Goal: Information Seeking & Learning: Find specific fact

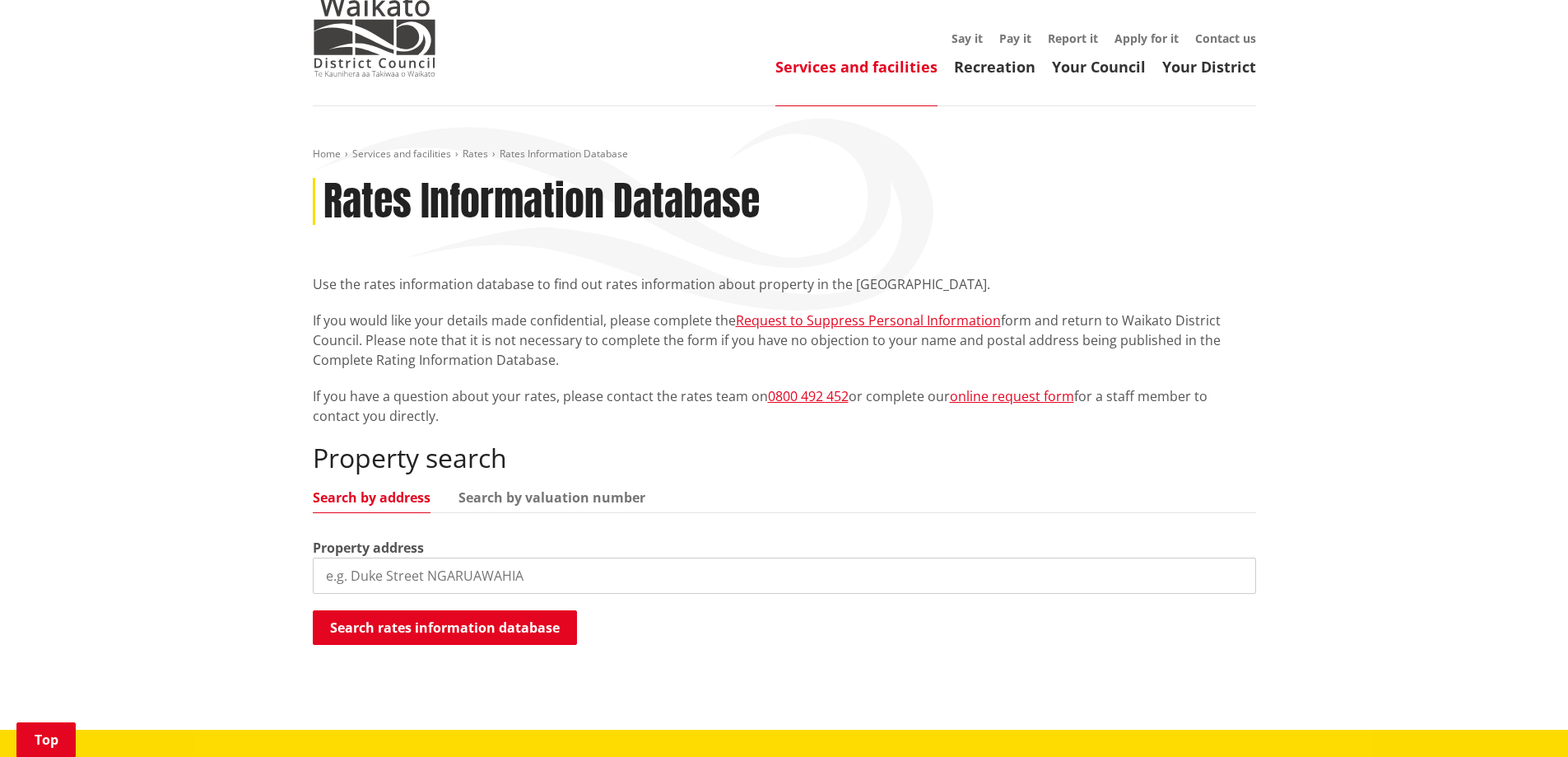
scroll to position [247, 0]
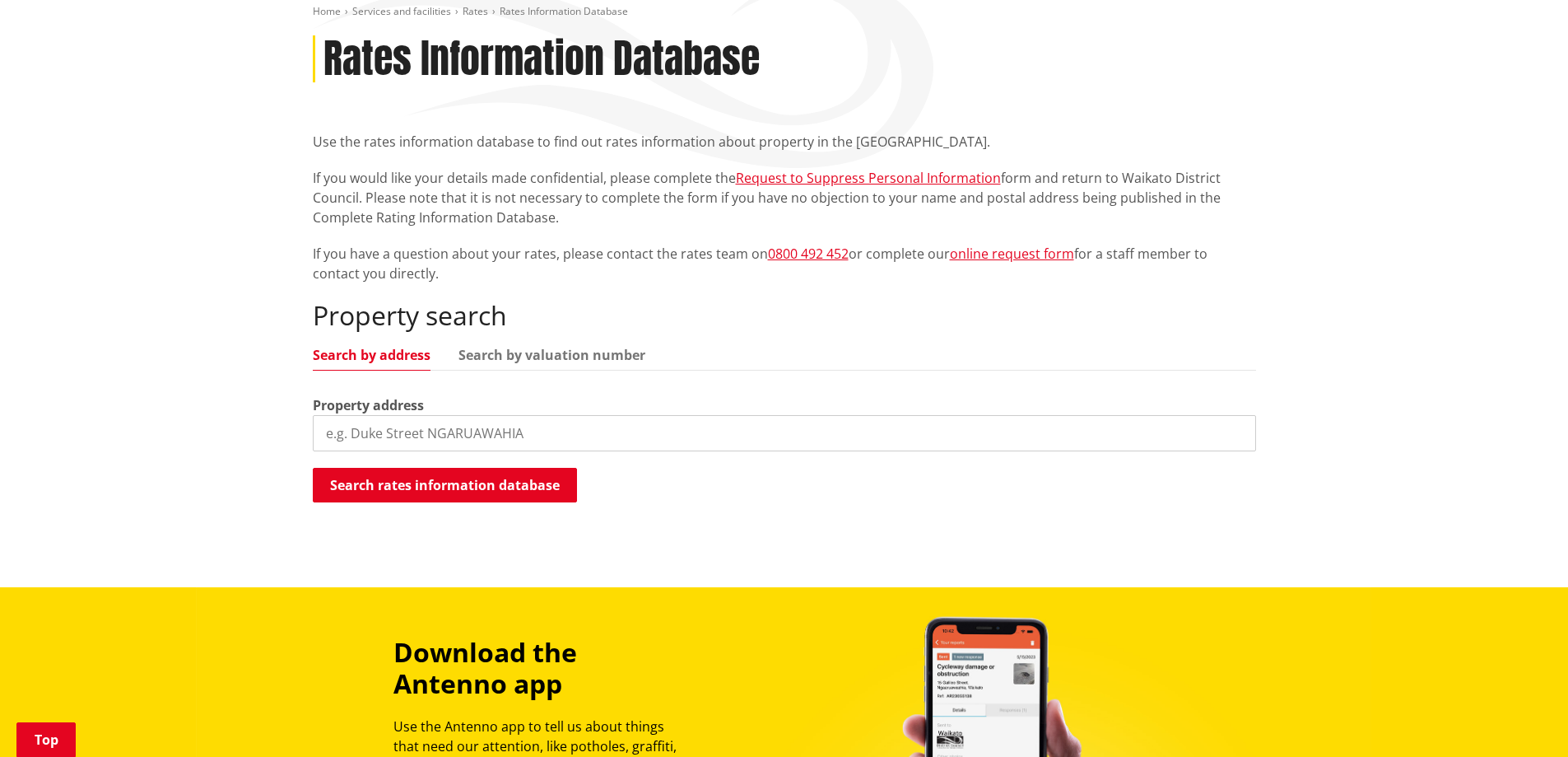
click at [460, 437] on input "search" at bounding box center [784, 433] width 944 height 36
type input "[STREET_ADDRESS]"
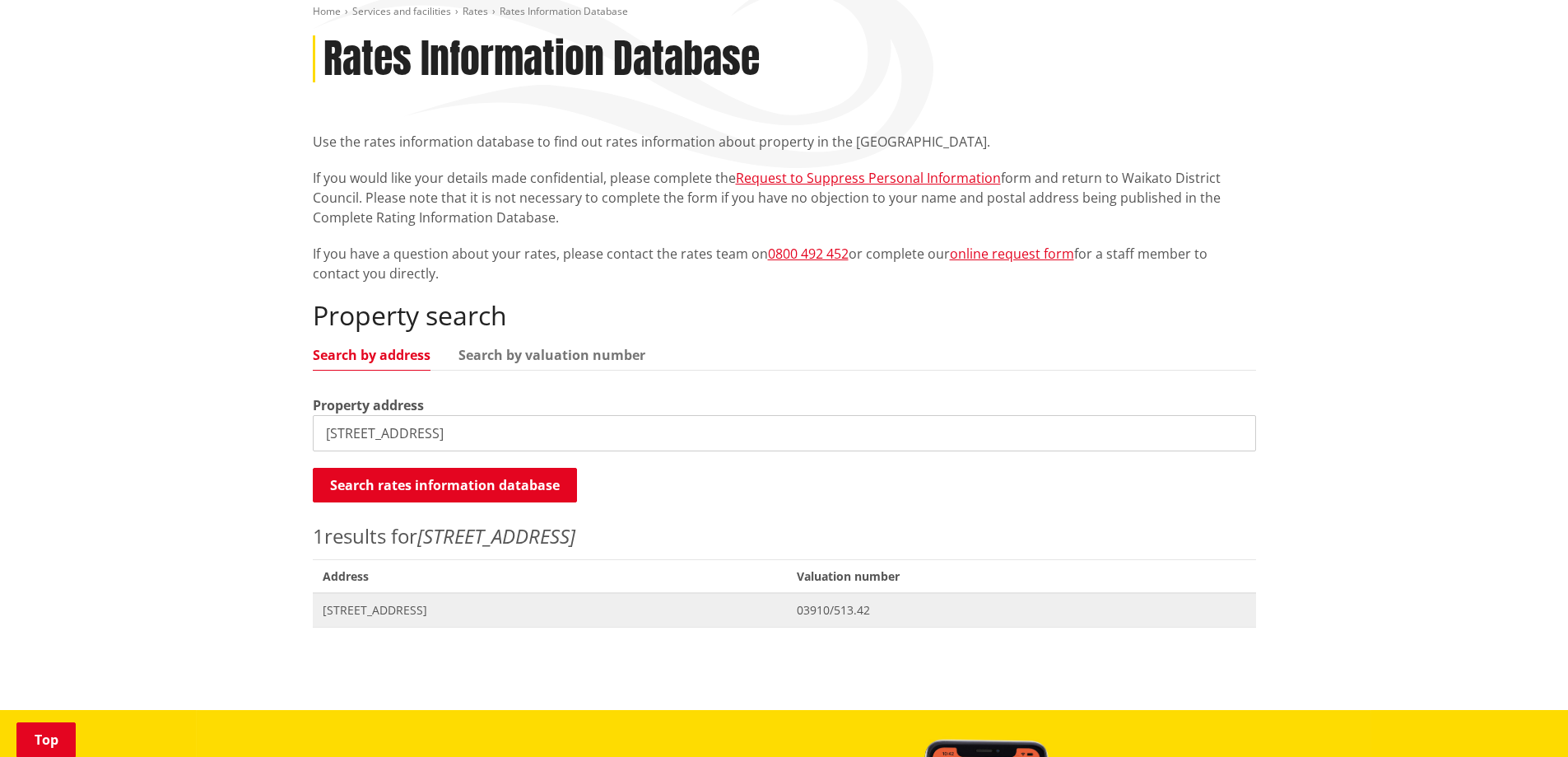
click at [415, 606] on span "[STREET_ADDRESS]" at bounding box center [549, 610] width 455 height 17
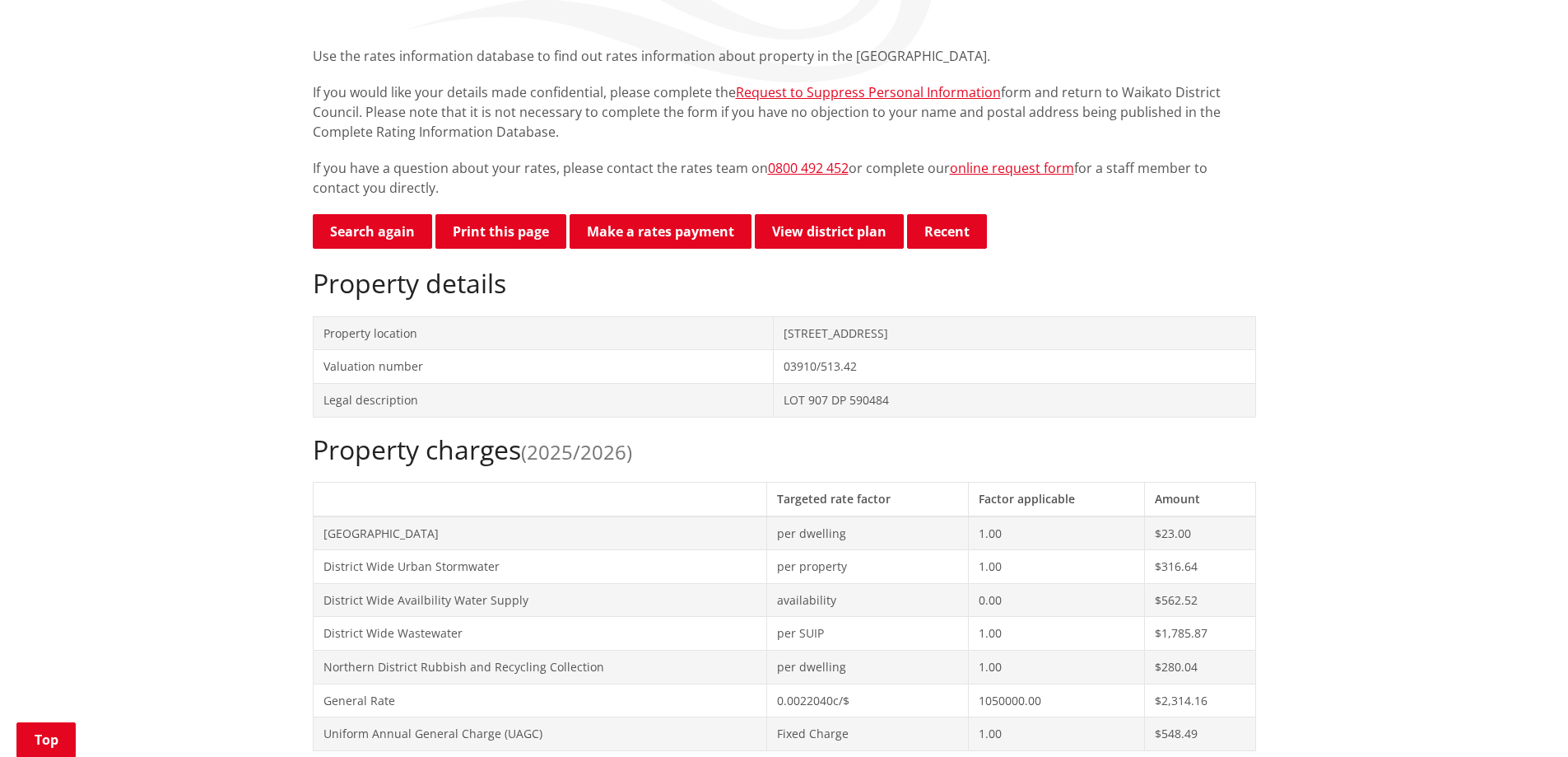
scroll to position [577, 0]
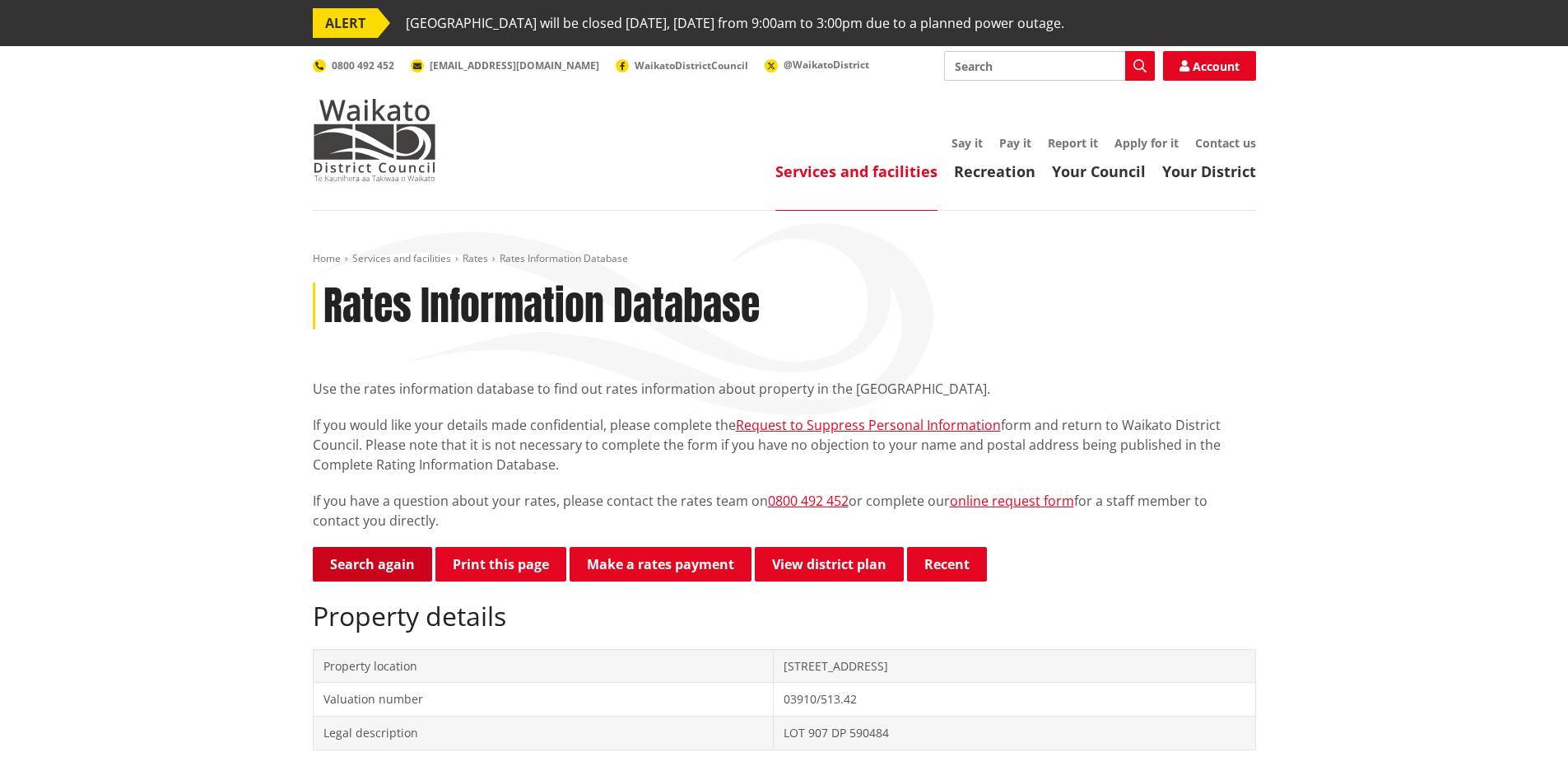
click at [365, 569] on link "Search again" at bounding box center [372, 563] width 120 height 34
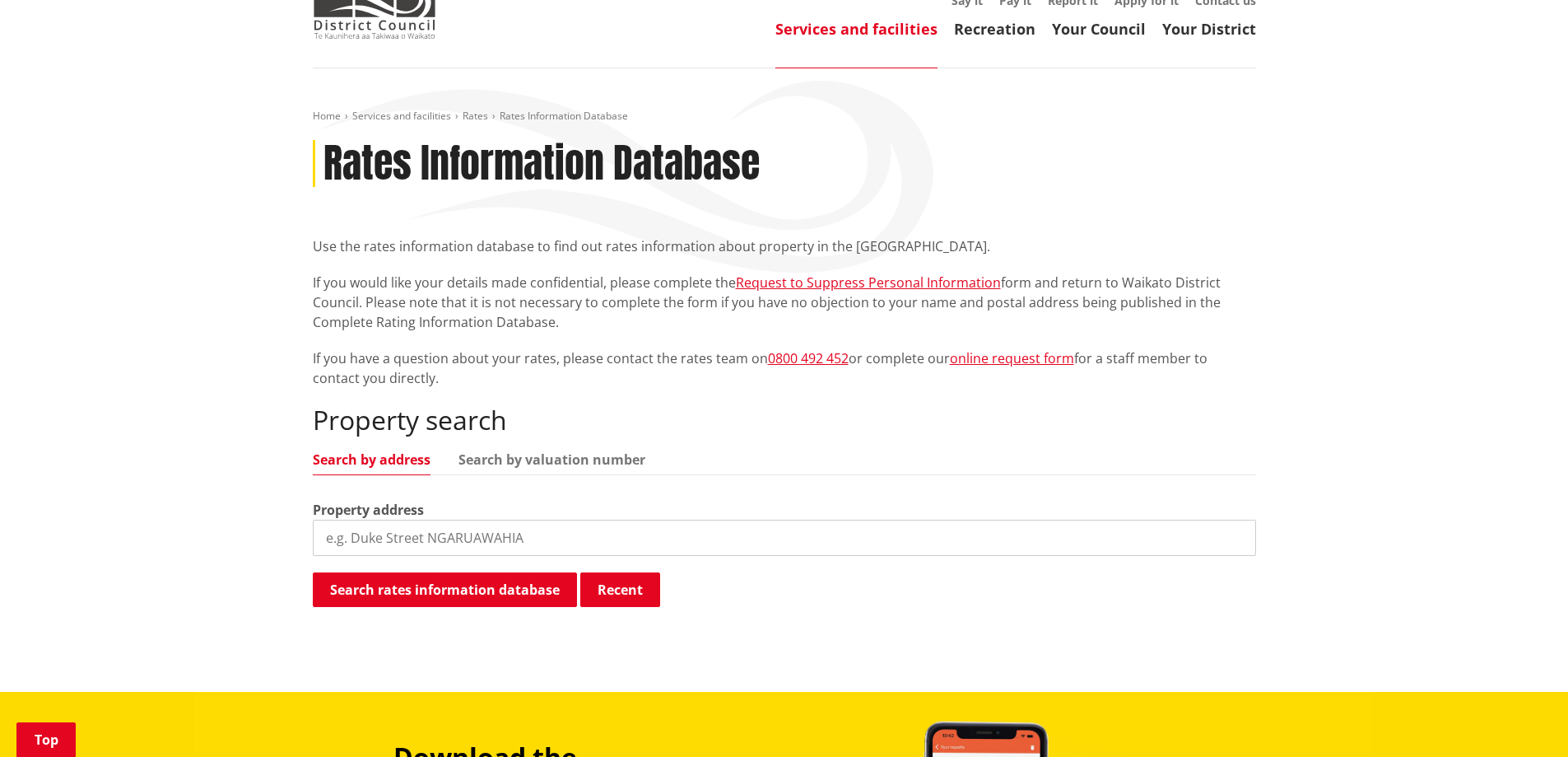
scroll to position [329, 0]
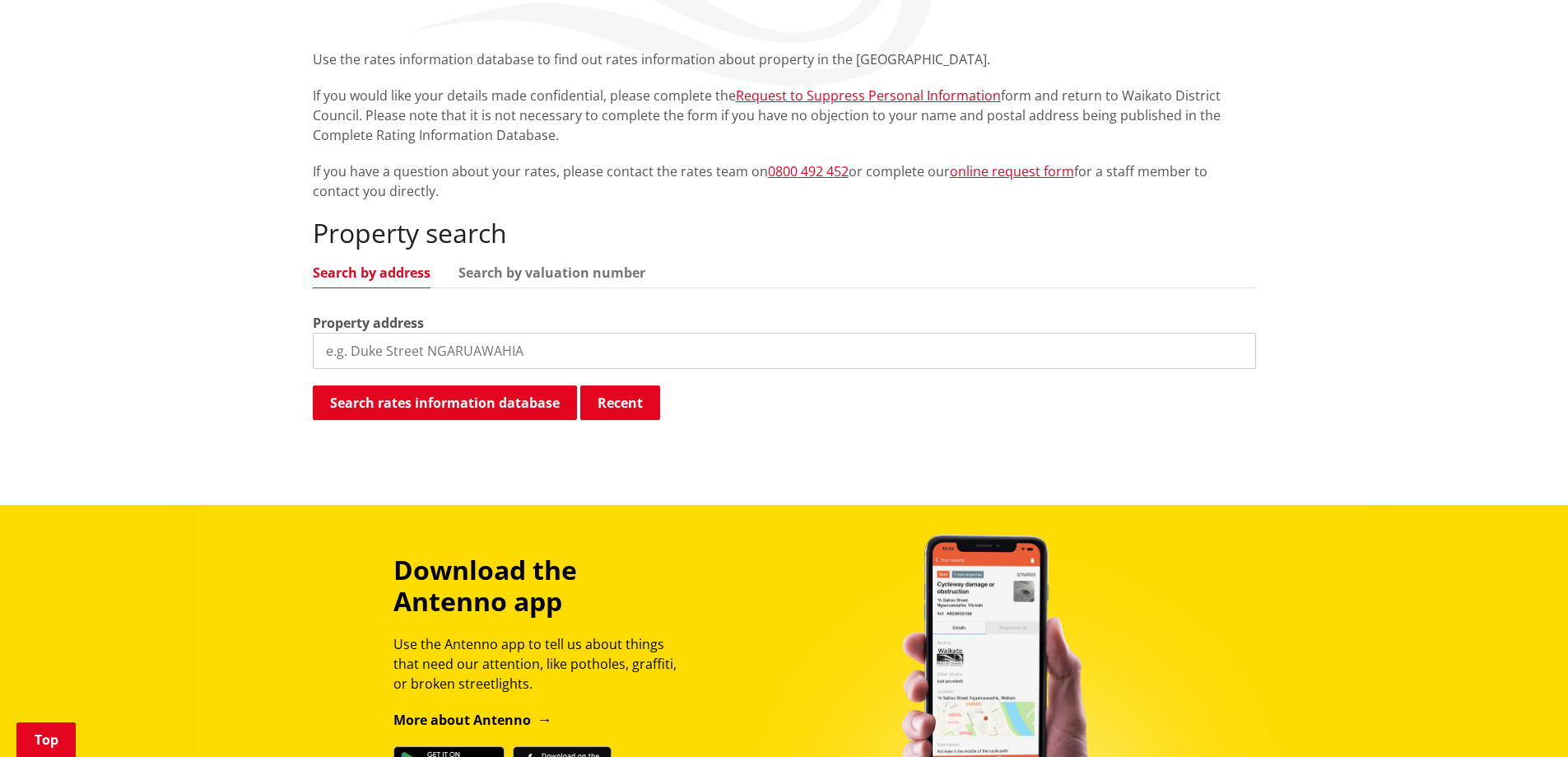
click at [440, 365] on input "search" at bounding box center [784, 350] width 944 height 36
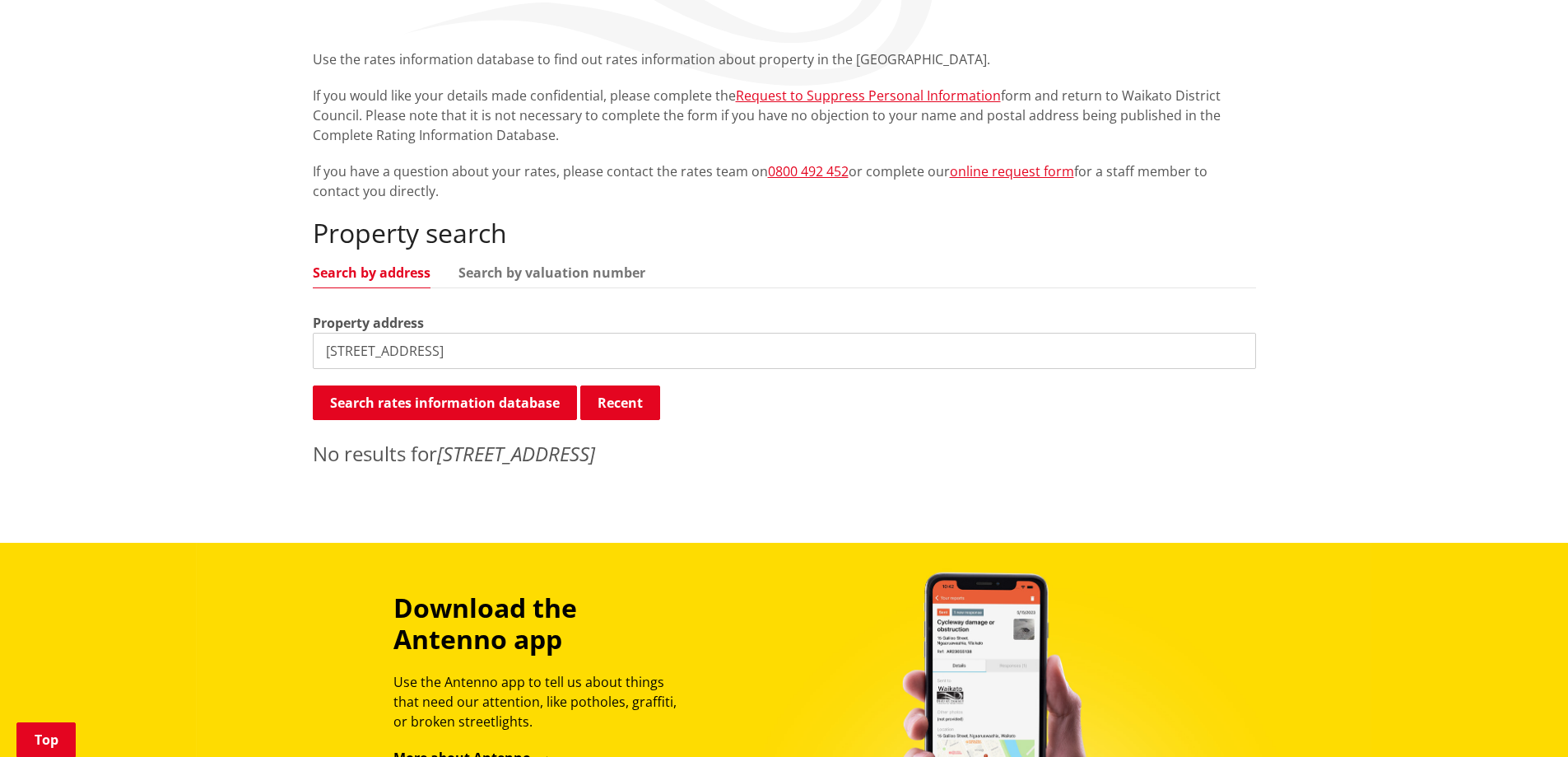
click at [468, 347] on input "11 Dolcetto place, poekno" at bounding box center [784, 350] width 944 height 36
click at [551, 349] on input "11 Dolcetto place, pokeno" at bounding box center [784, 350] width 944 height 36
type input "11 Dolcetto place"
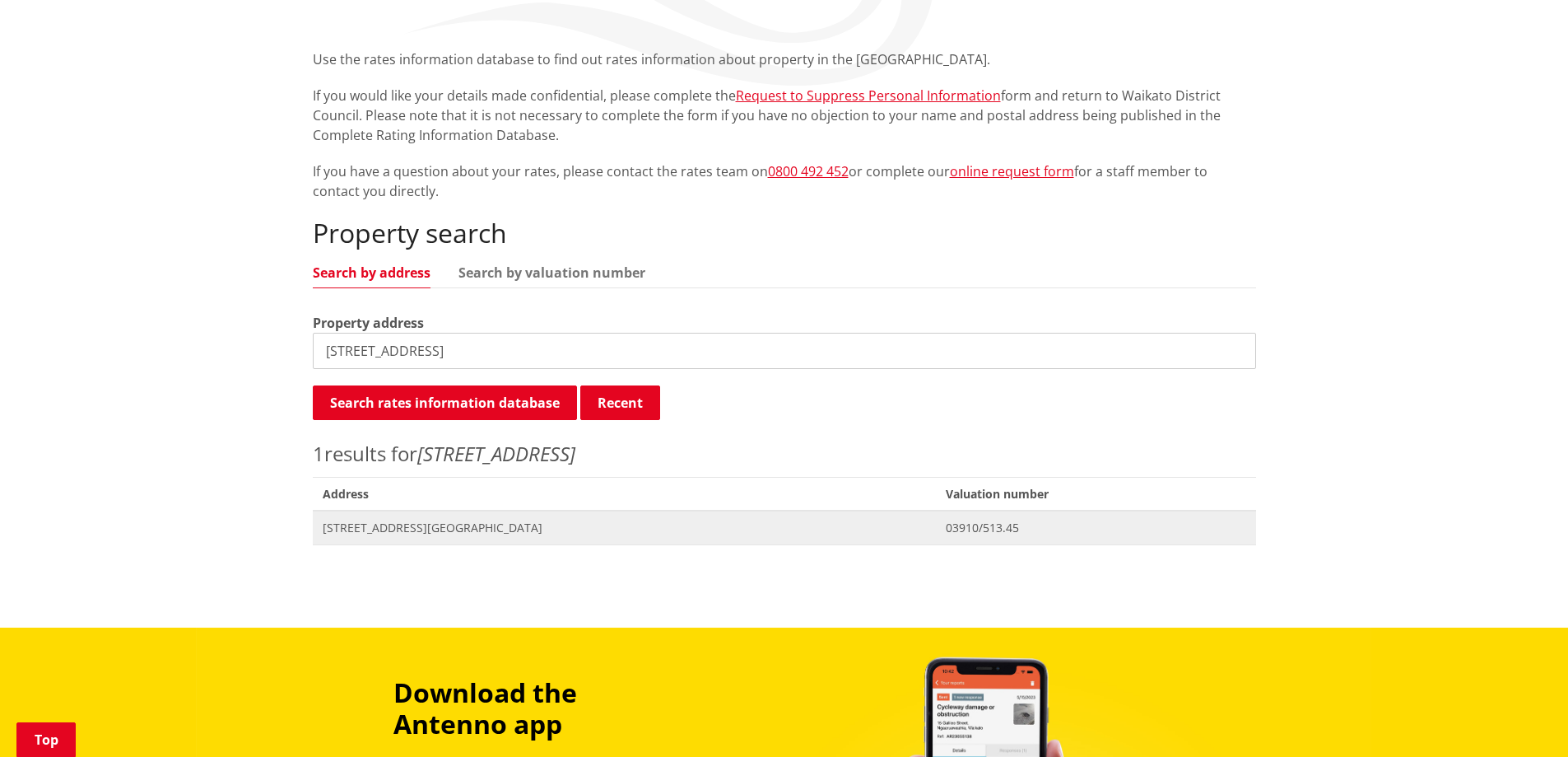
click at [430, 526] on span "11 Dolcetto Place POKENO" at bounding box center [624, 527] width 604 height 17
